Goal: Task Accomplishment & Management: Manage account settings

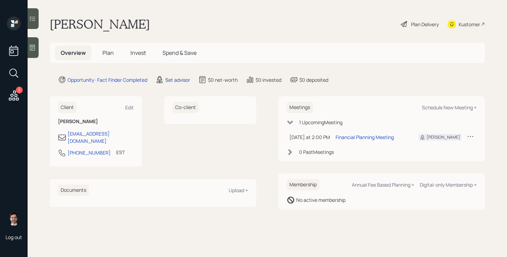
click at [181, 77] on div "Set advisor" at bounding box center [177, 79] width 25 height 7
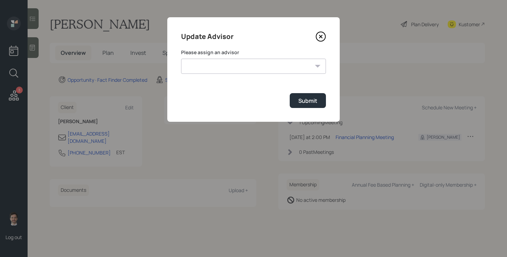
click at [220, 61] on select "James DiStasi Robby Grisanti Jonah Coleman Tyler End Treva Nostdahl Eric Schwar…" at bounding box center [253, 66] width 145 height 15
select select "ef6b64e1-8f62-4a74-b865-a7df4b35b836"
click at [181, 59] on select "James DiStasi Robby Grisanti Jonah Coleman Tyler End Treva Nostdahl Eric Schwar…" at bounding box center [253, 66] width 145 height 15
click at [306, 102] on div "Submit" at bounding box center [307, 101] width 19 height 8
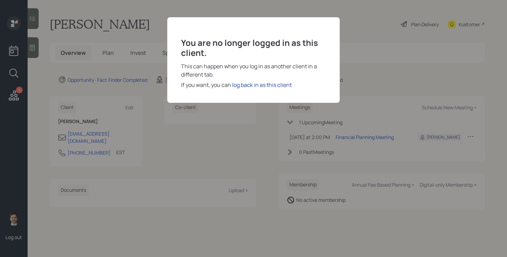
click at [253, 84] on div "log back in as this client" at bounding box center [262, 85] width 60 height 8
